Goal: Task Accomplishment & Management: Use online tool/utility

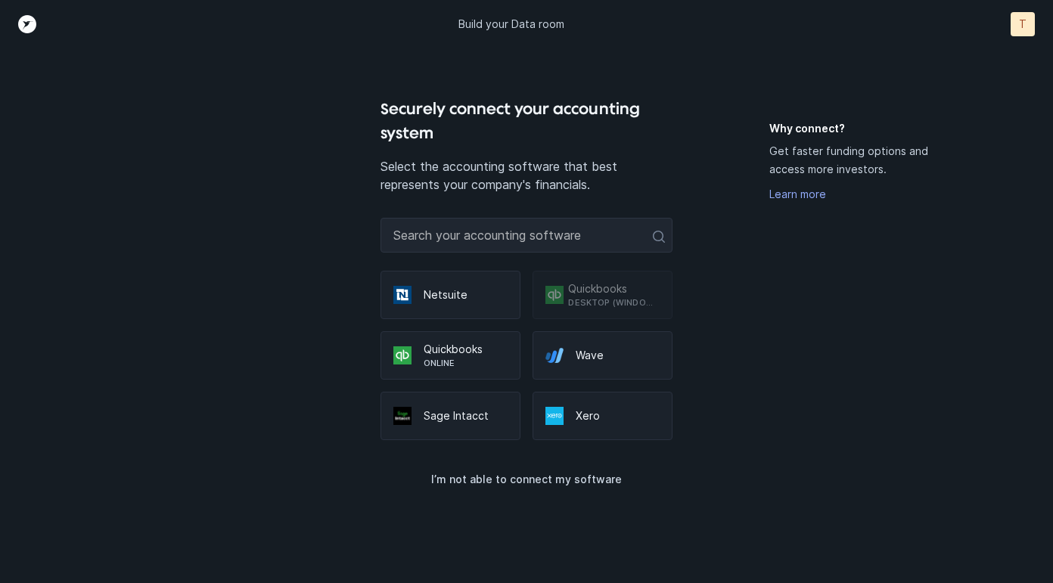
click at [577, 306] on p "Desktop (Windows only)" at bounding box center [614, 302] width 92 height 12
click at [581, 297] on p "Desktop (Windows only)" at bounding box center [614, 302] width 92 height 12
click at [591, 309] on div "Quickbooks Desktop (Windows only)" at bounding box center [602, 295] width 140 height 48
click at [611, 286] on p "Quickbooks" at bounding box center [614, 288] width 92 height 15
click at [601, 295] on p "Quickbooks" at bounding box center [614, 288] width 92 height 15
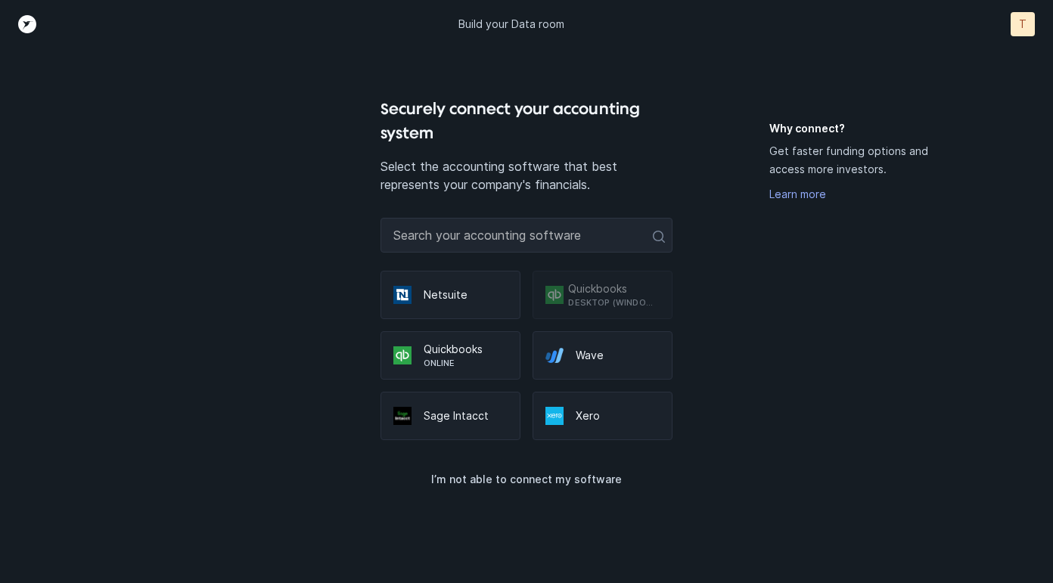
click at [616, 296] on p "Desktop (Windows only)" at bounding box center [614, 302] width 92 height 12
click at [807, 317] on div "Why connect? Get faster funding options and access more investors. Learn more" at bounding box center [867, 352] width 196 height 462
click at [1033, 25] on div "T" at bounding box center [1022, 24] width 24 height 24
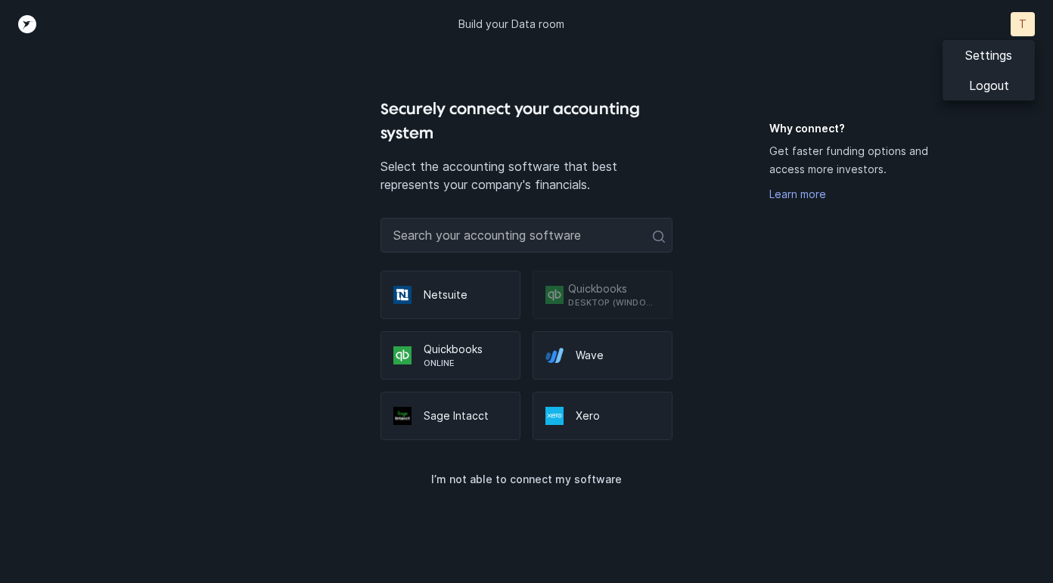
click at [485, 28] on p "Build your Data room" at bounding box center [511, 24] width 106 height 15
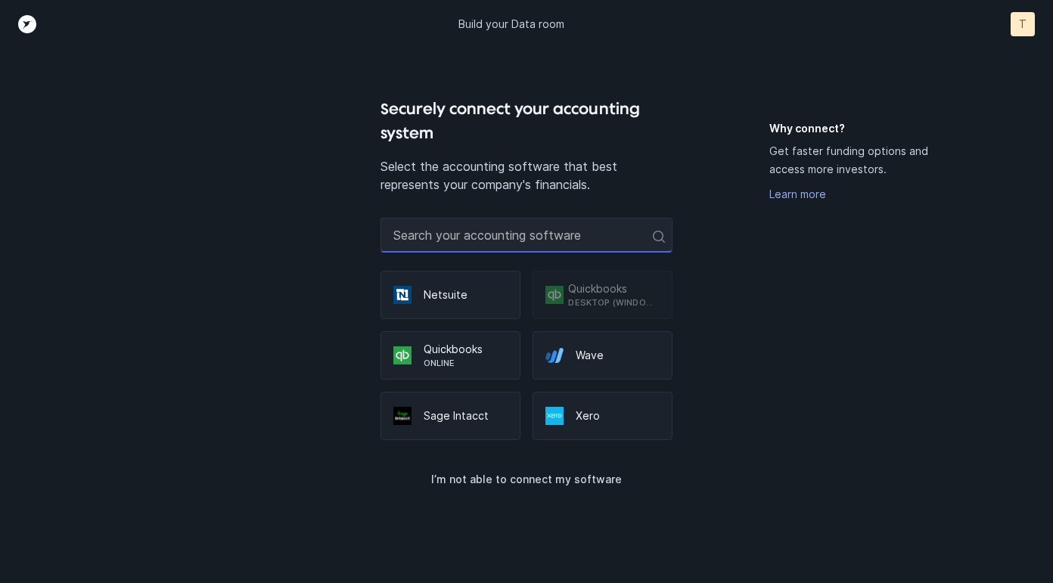
click at [578, 231] on input "text" at bounding box center [526, 235] width 293 height 35
click at [504, 244] on input "text" at bounding box center [526, 235] width 293 height 35
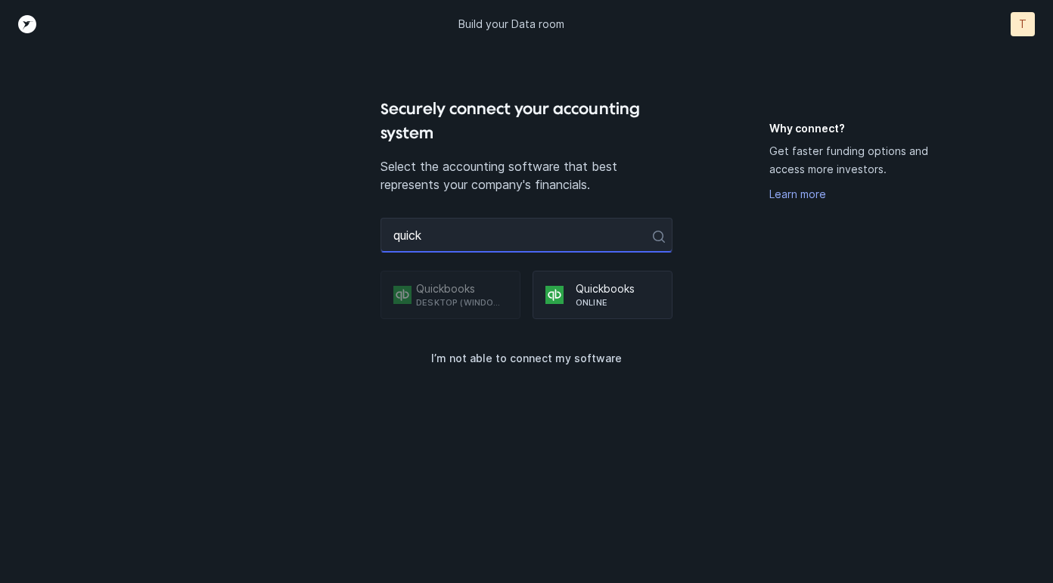
type input "quick"
click at [461, 303] on p "Desktop (Windows only)" at bounding box center [462, 302] width 92 height 12
drag, startPoint x: 461, startPoint y: 303, endPoint x: 147, endPoint y: 553, distance: 400.4
click at [439, 302] on p "Desktop (Windows only)" at bounding box center [462, 302] width 92 height 12
click at [516, 245] on input "quick" at bounding box center [526, 235] width 293 height 35
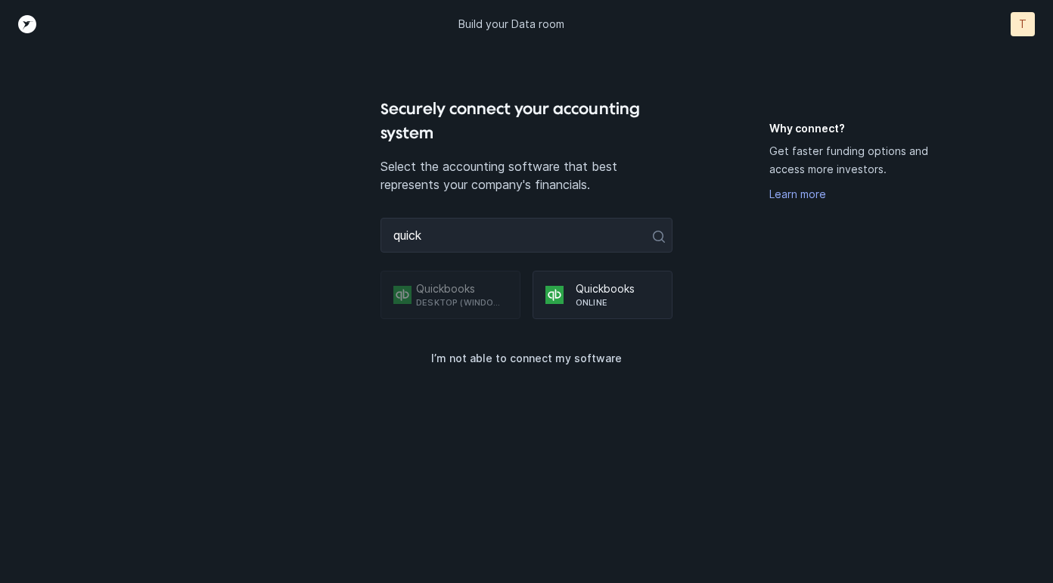
click at [452, 303] on p "Desktop (Windows only)" at bounding box center [462, 302] width 92 height 12
click at [408, 298] on div "Quickbooks Desktop (Windows only)" at bounding box center [450, 295] width 140 height 48
